Goal: Task Accomplishment & Management: Use online tool/utility

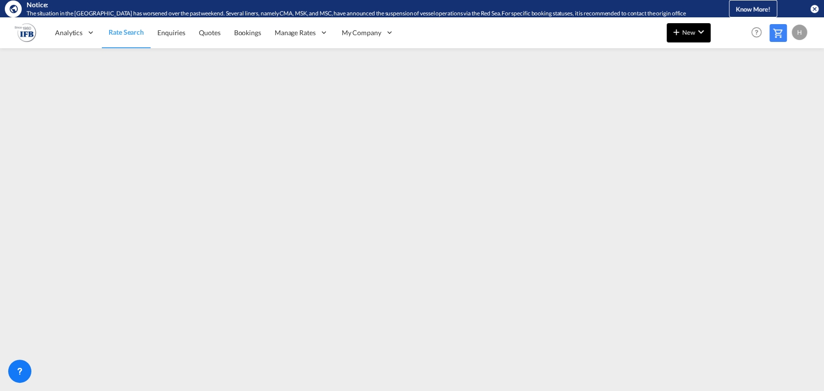
click at [668, 32] on button "New" at bounding box center [688, 32] width 44 height 19
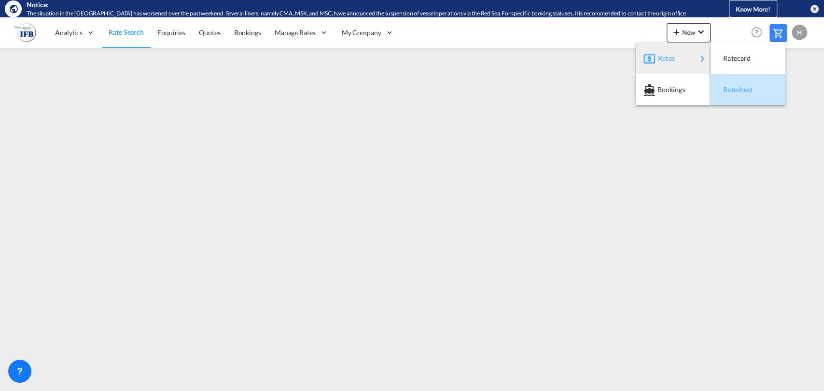
click at [733, 90] on span "Ratesheet" at bounding box center [728, 89] width 11 height 19
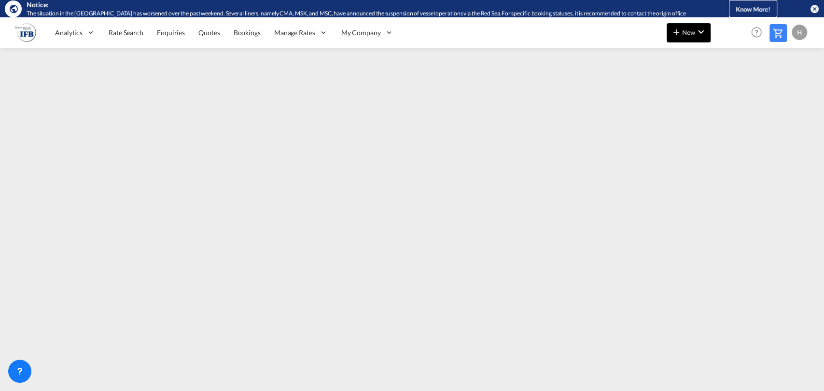
click at [671, 32] on md-icon "icon-plus 400-fg" at bounding box center [676, 32] width 12 height 12
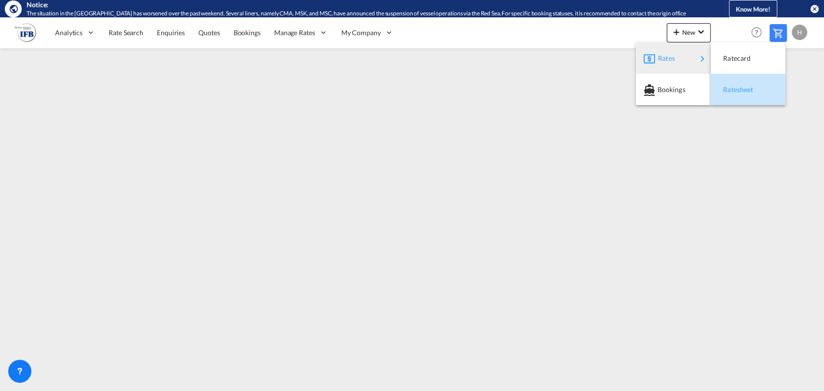
click at [726, 87] on span "Ratesheet" at bounding box center [728, 89] width 11 height 19
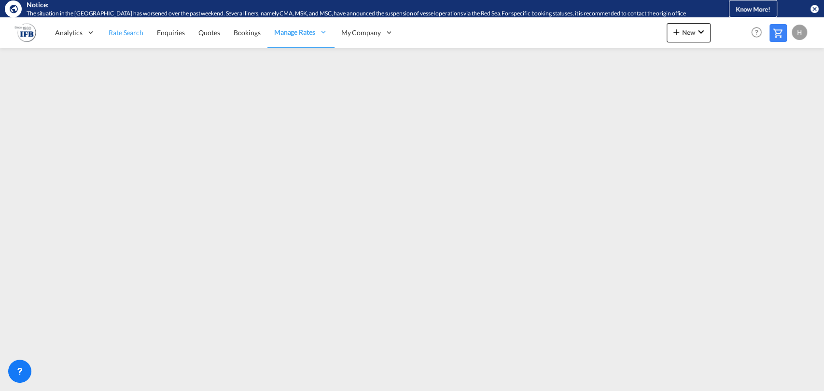
click at [116, 42] on link "Rate Search" at bounding box center [126, 32] width 48 height 31
